Goal: Task Accomplishment & Management: Complete application form

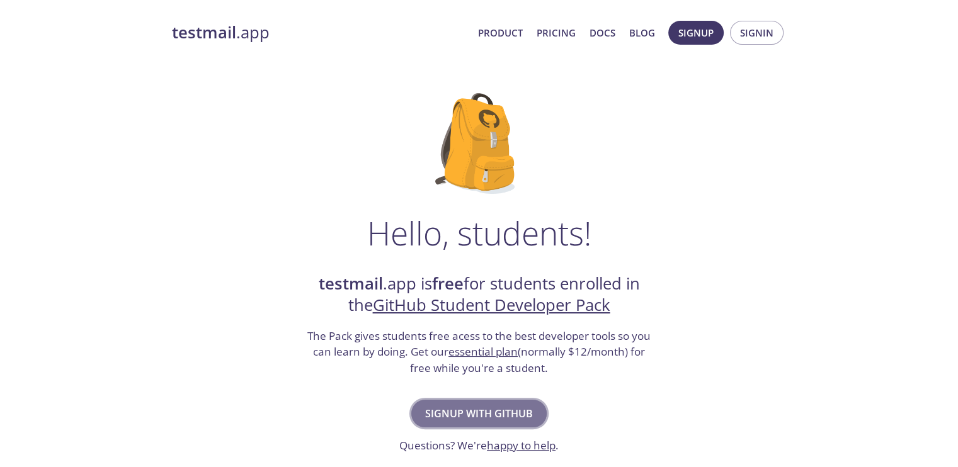
click at [498, 415] on span "Signup with GitHub" at bounding box center [479, 414] width 108 height 18
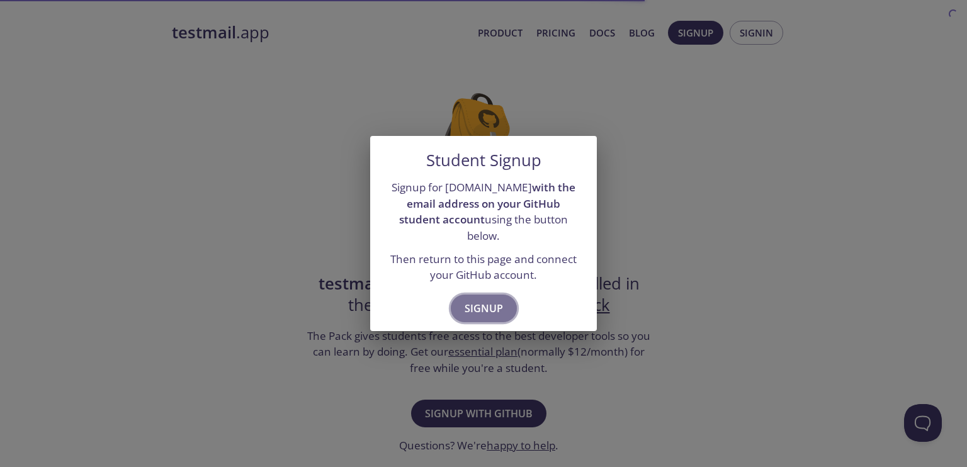
click at [484, 295] on button "Signup" at bounding box center [484, 309] width 66 height 28
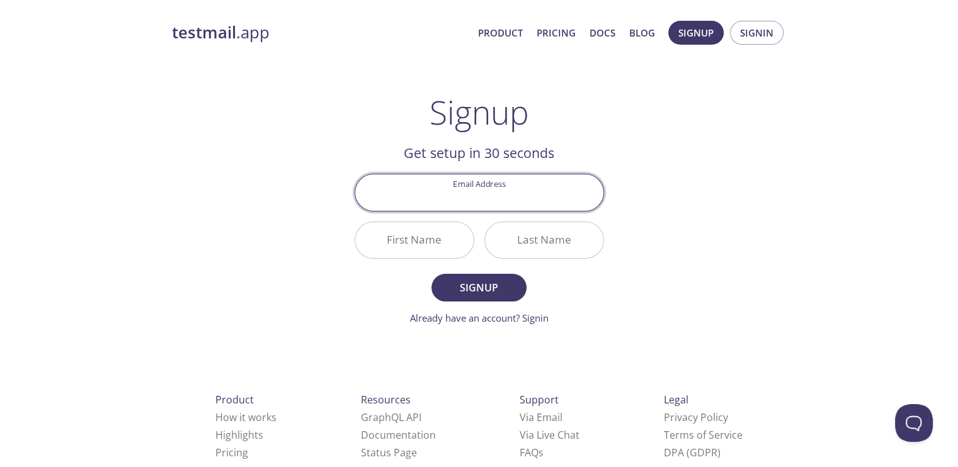
click at [474, 198] on input "Email Address" at bounding box center [479, 192] width 248 height 36
click at [431, 197] on input "mostaafa458575@fedu.bu.edu.eg" at bounding box center [479, 192] width 248 height 36
type input "[EMAIL_ADDRESS][DOMAIN_NAME]"
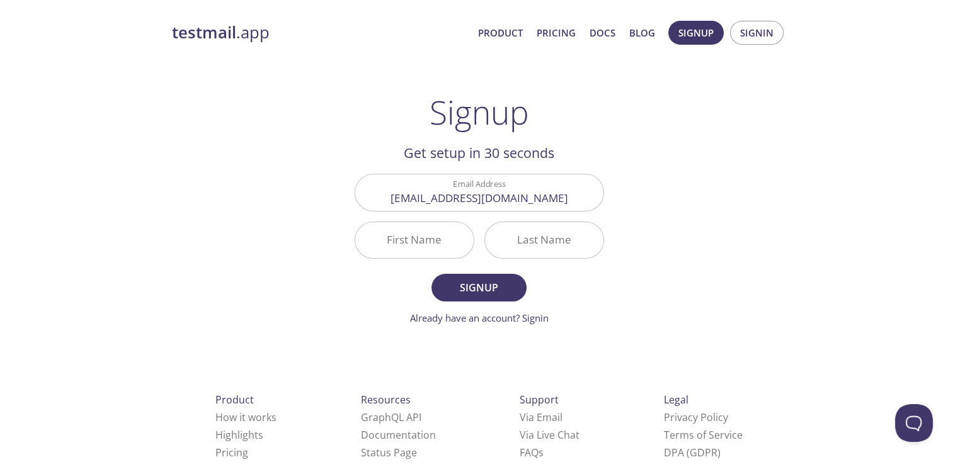
click at [581, 281] on form "Email Address mostafa458575@fedu.bu.edu.eg First Name Last Name Signup Already …" at bounding box center [479, 249] width 249 height 151
click at [428, 246] on input "First Name" at bounding box center [414, 240] width 118 height 36
type input "[PERSON_NAME]"
click at [519, 229] on input "Last Name" at bounding box center [544, 240] width 118 height 36
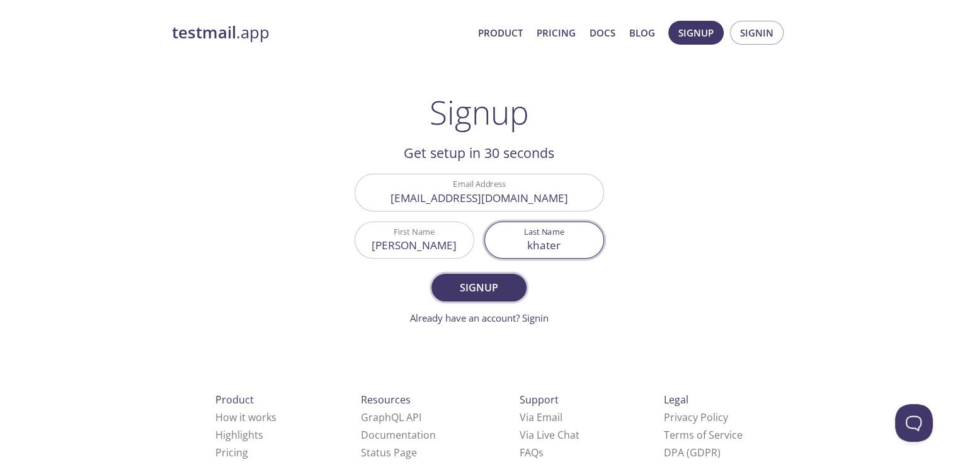
type input "khater"
click at [471, 281] on span "Signup" at bounding box center [478, 288] width 67 height 18
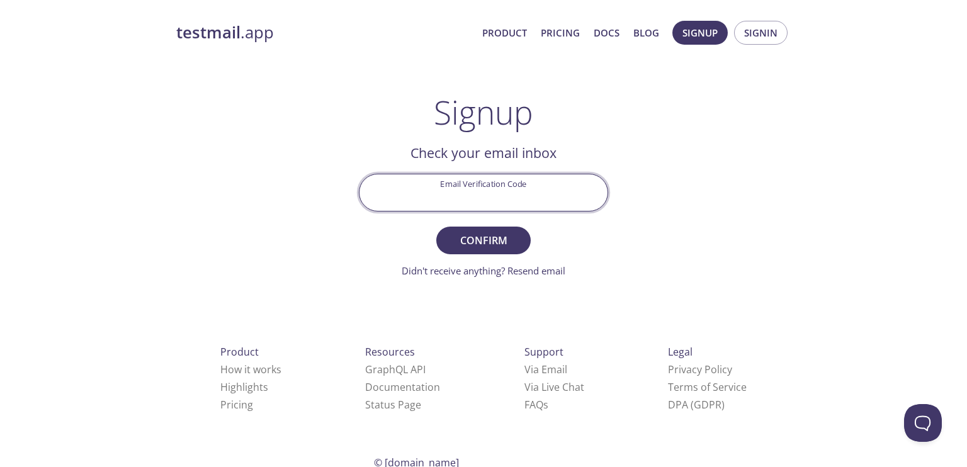
click at [491, 201] on input "Email Verification Code" at bounding box center [484, 192] width 248 height 36
paste input "3MV415E"
type input "3MV415E"
click at [509, 244] on span "Confirm" at bounding box center [483, 241] width 67 height 18
